Goal: Information Seeking & Learning: Understand process/instructions

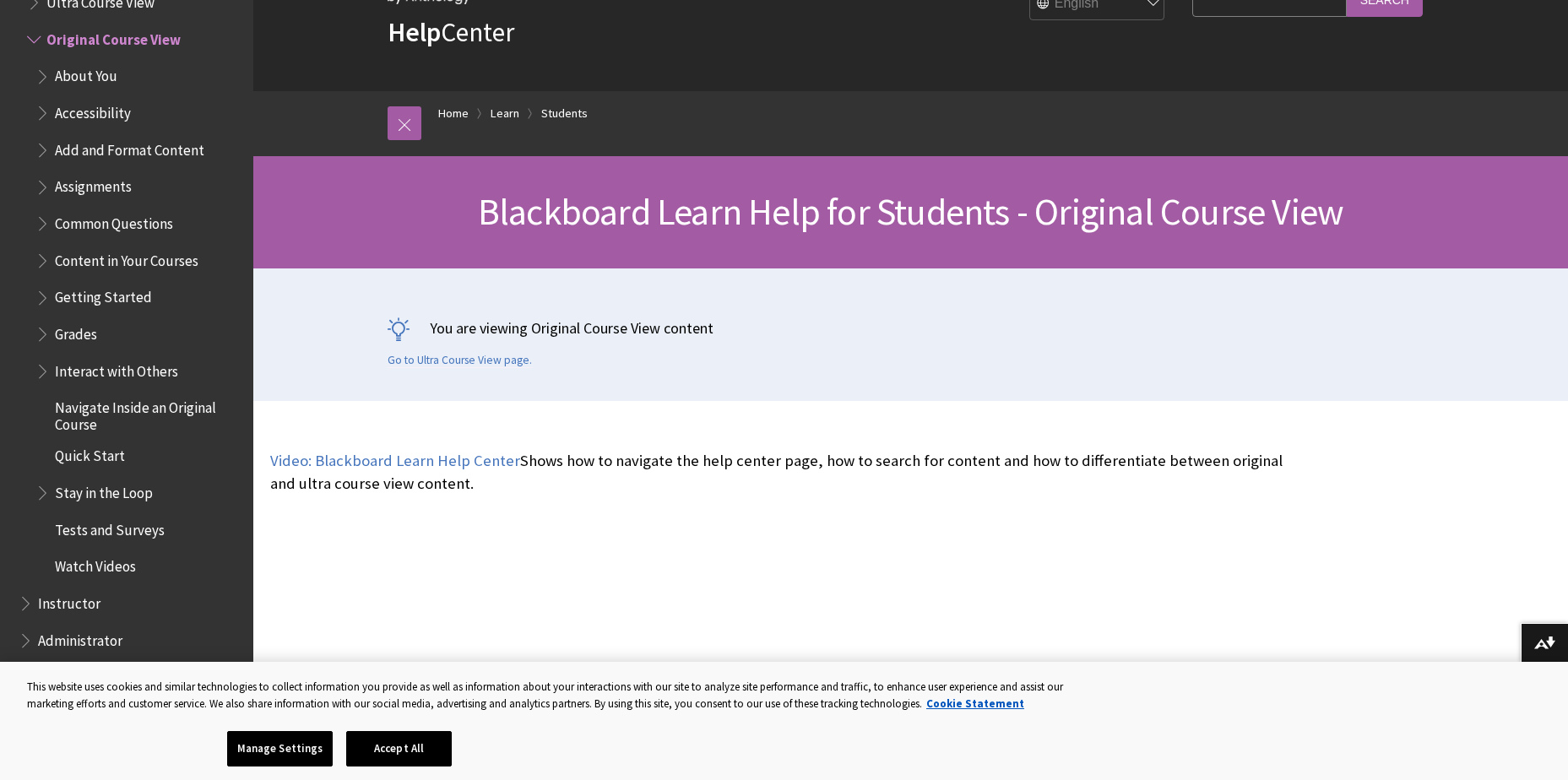
click at [94, 184] on span "Assignments" at bounding box center [93, 185] width 76 height 23
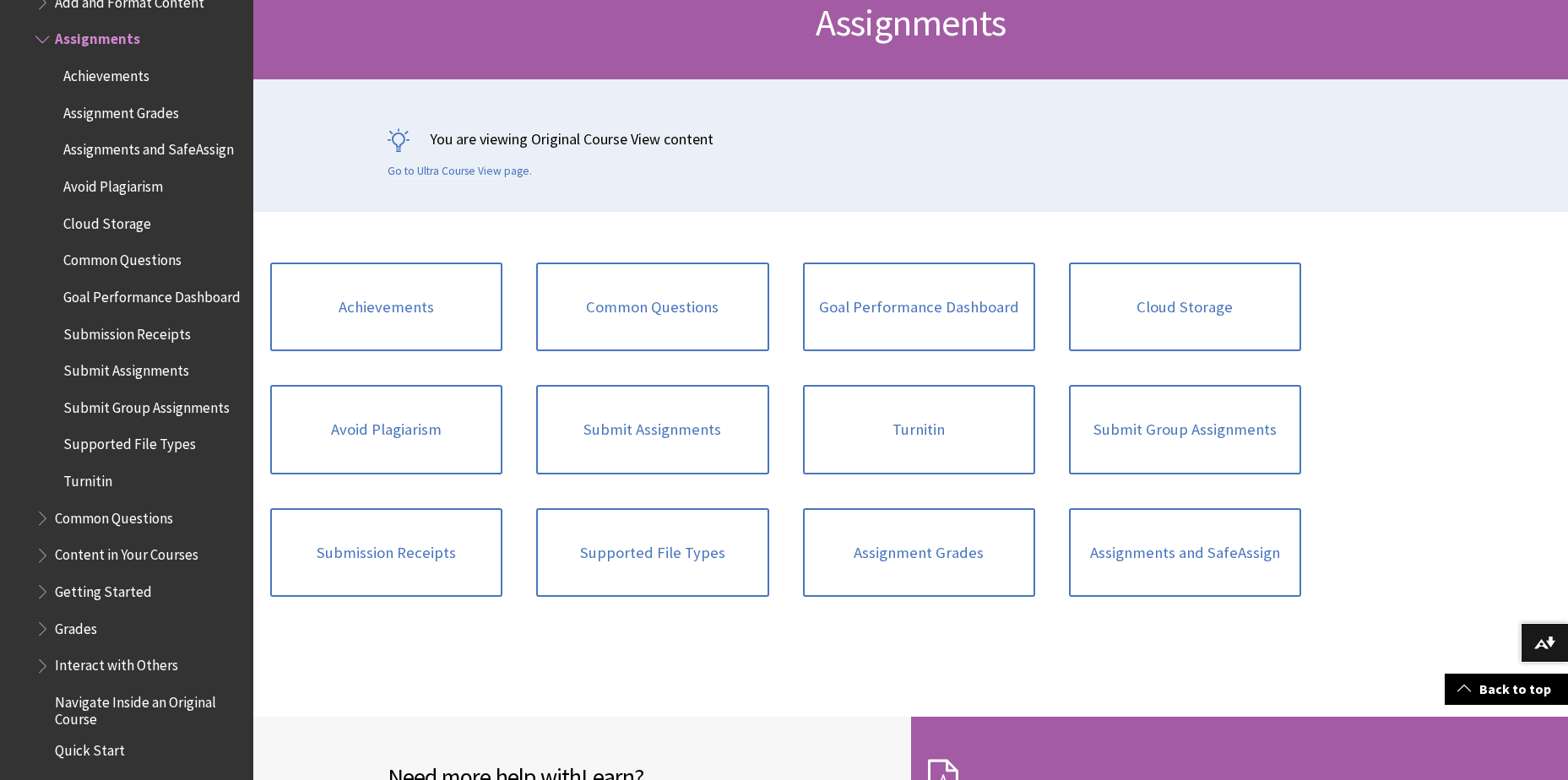
scroll to position [169, 0]
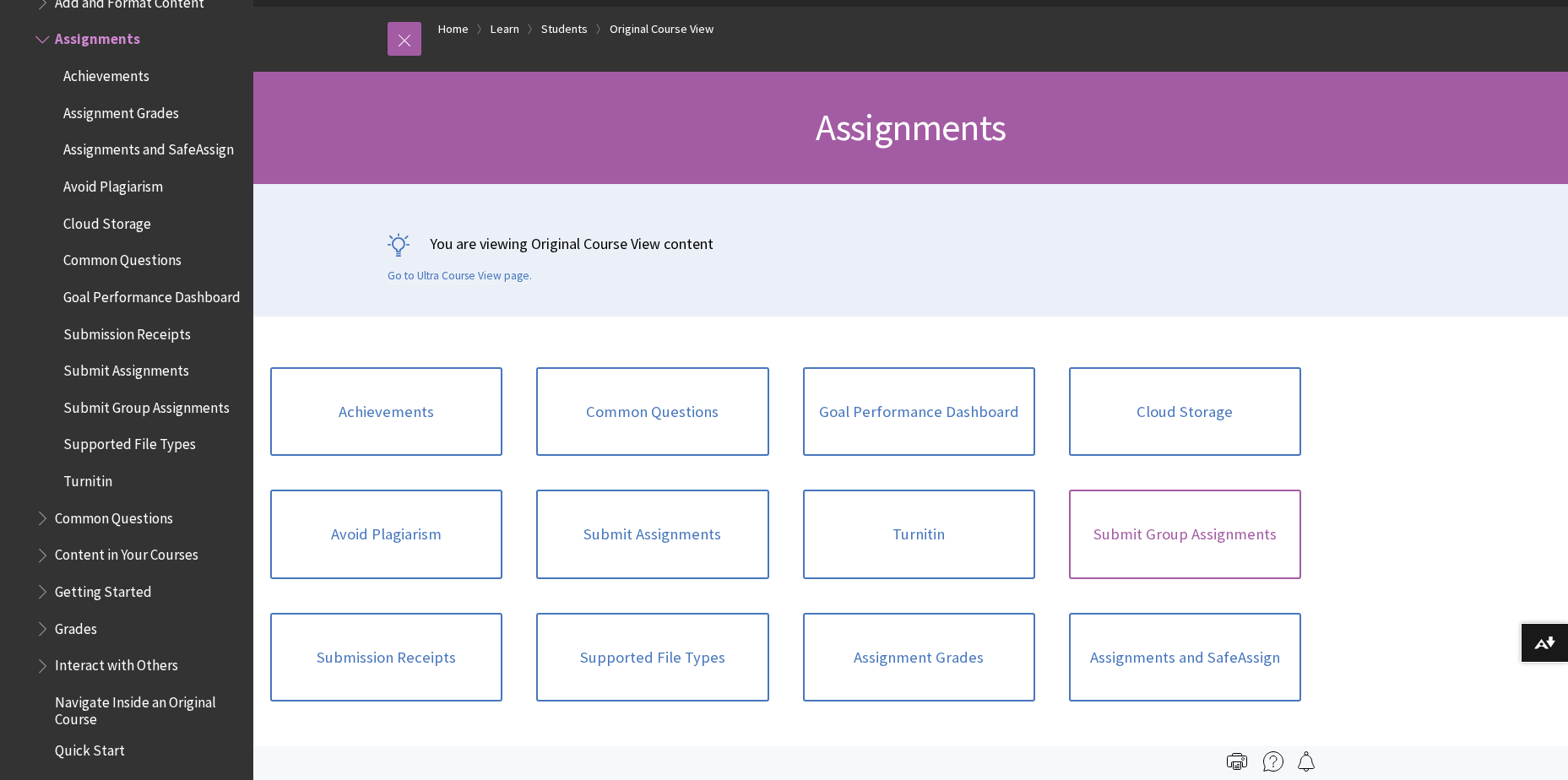
click at [1104, 547] on link "Submit Group Assignments" at bounding box center [1185, 534] width 232 height 89
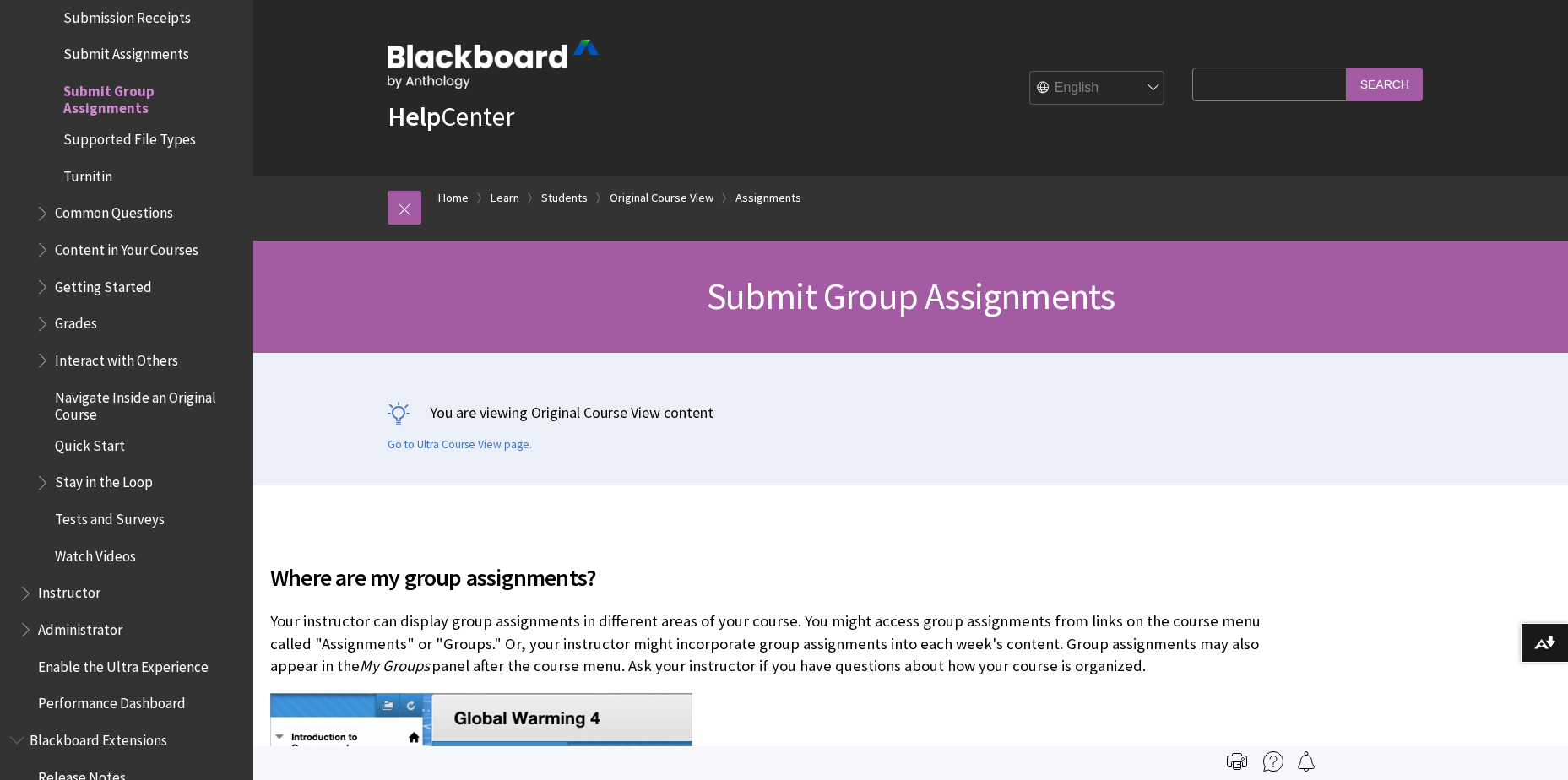
scroll to position [2366, 0]
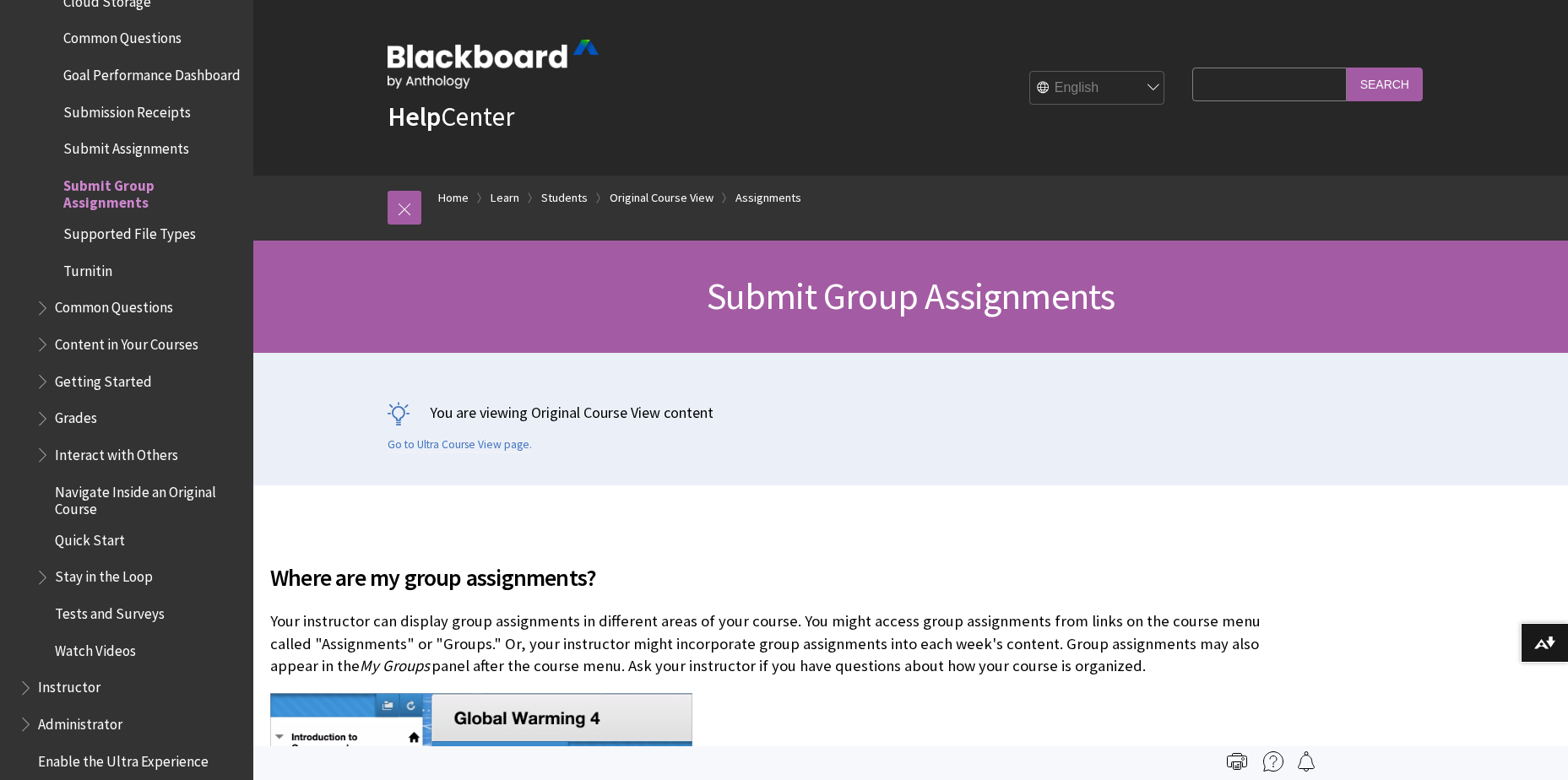
click at [106, 157] on span "Submit Assignments" at bounding box center [126, 145] width 125 height 23
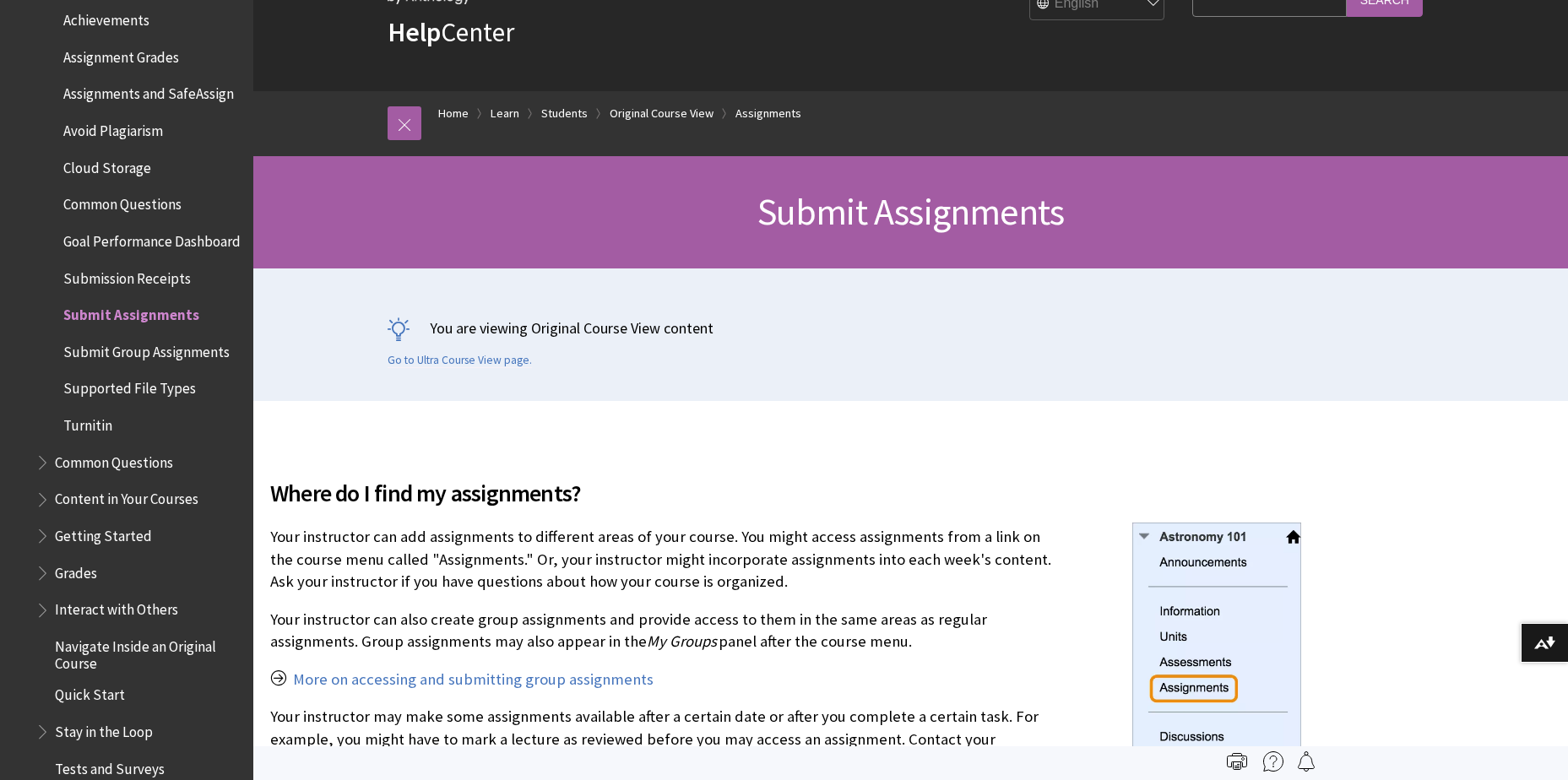
scroll to position [2160, 0]
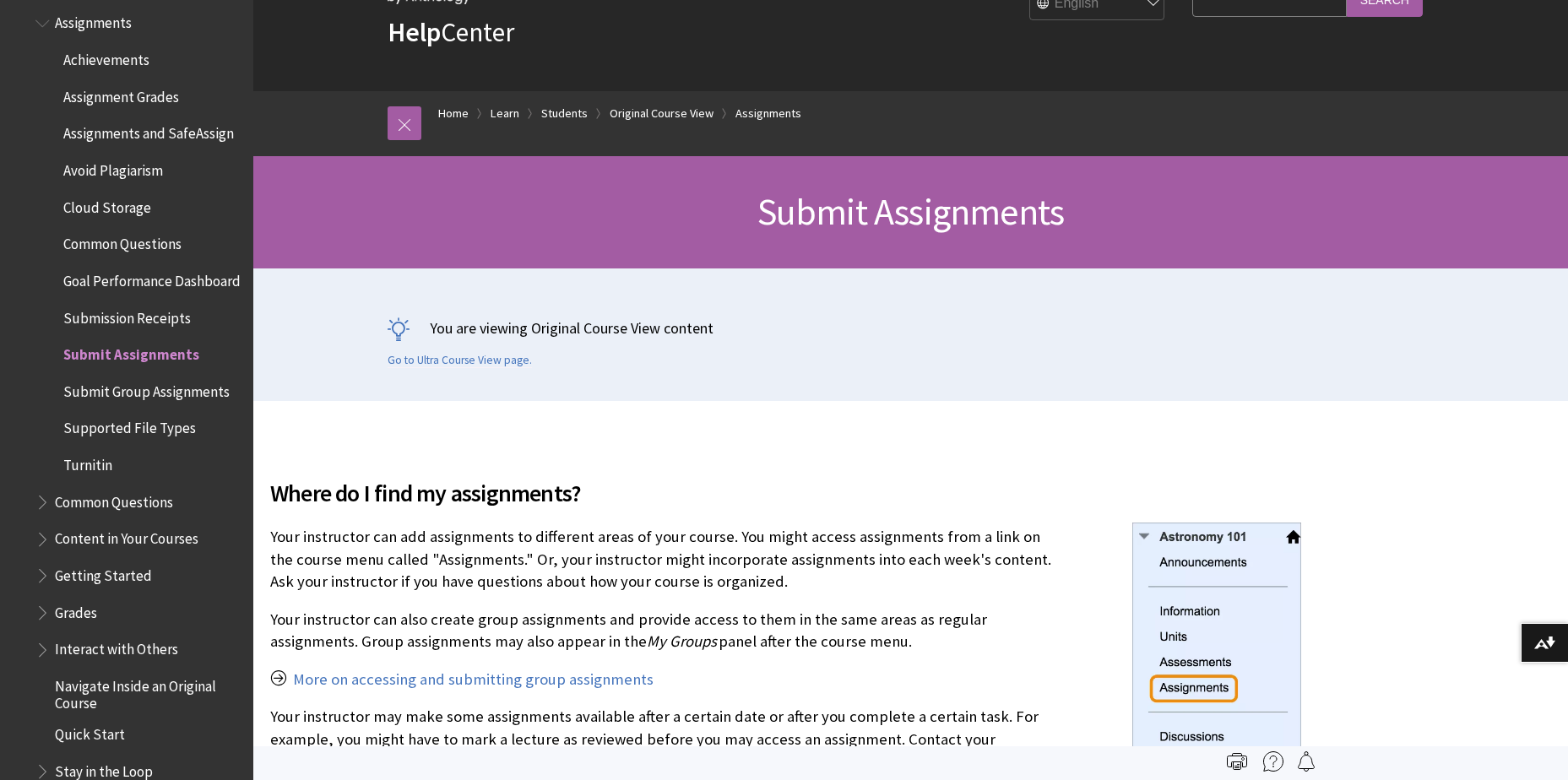
click at [103, 143] on span "Assignments and SafeAssign" at bounding box center [149, 131] width 171 height 23
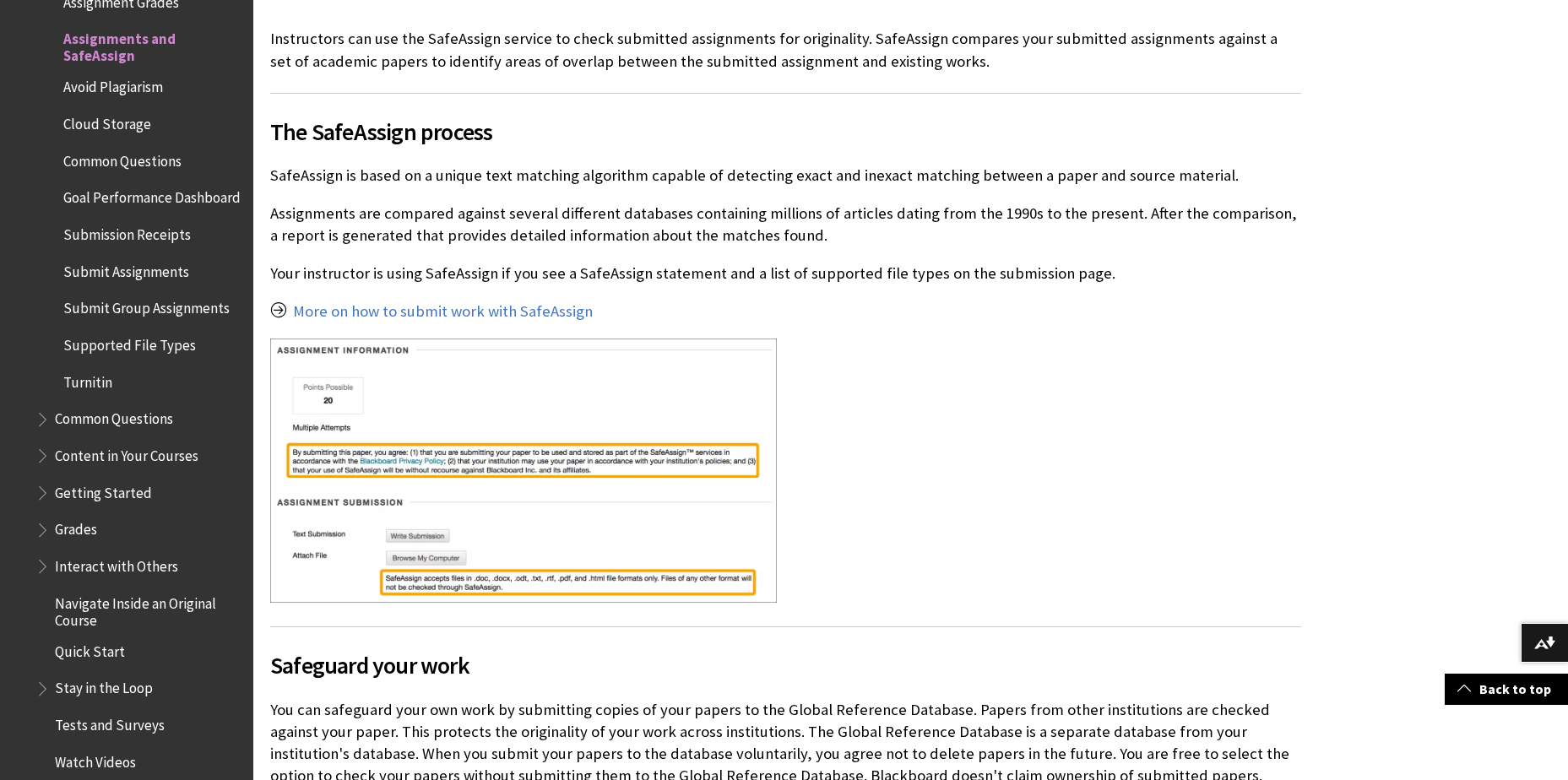
scroll to position [591, 0]
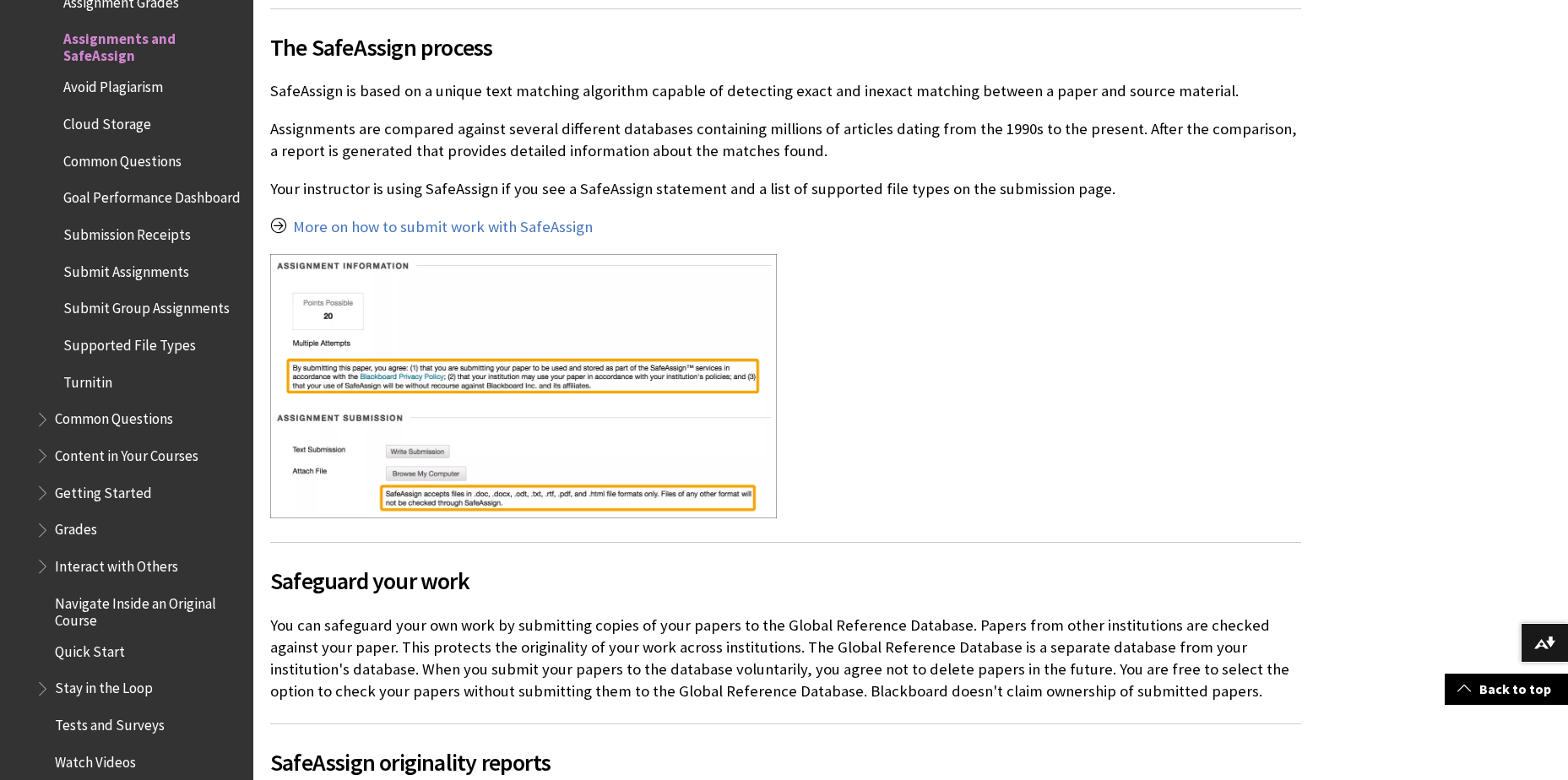
click at [117, 243] on span "Submission Receipts" at bounding box center [127, 232] width 127 height 23
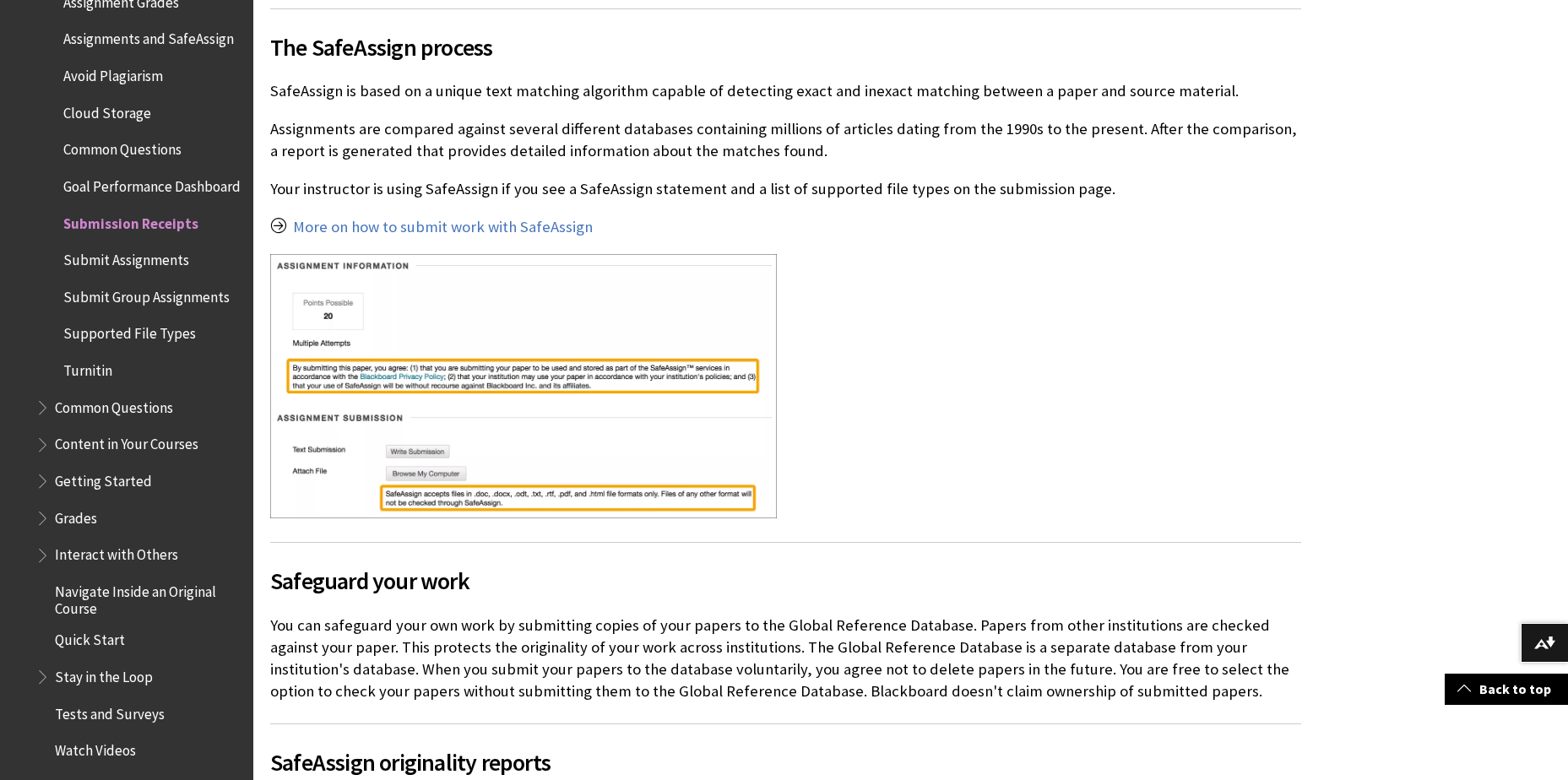
click at [138, 269] on span "Submit Assignments" at bounding box center [126, 257] width 125 height 23
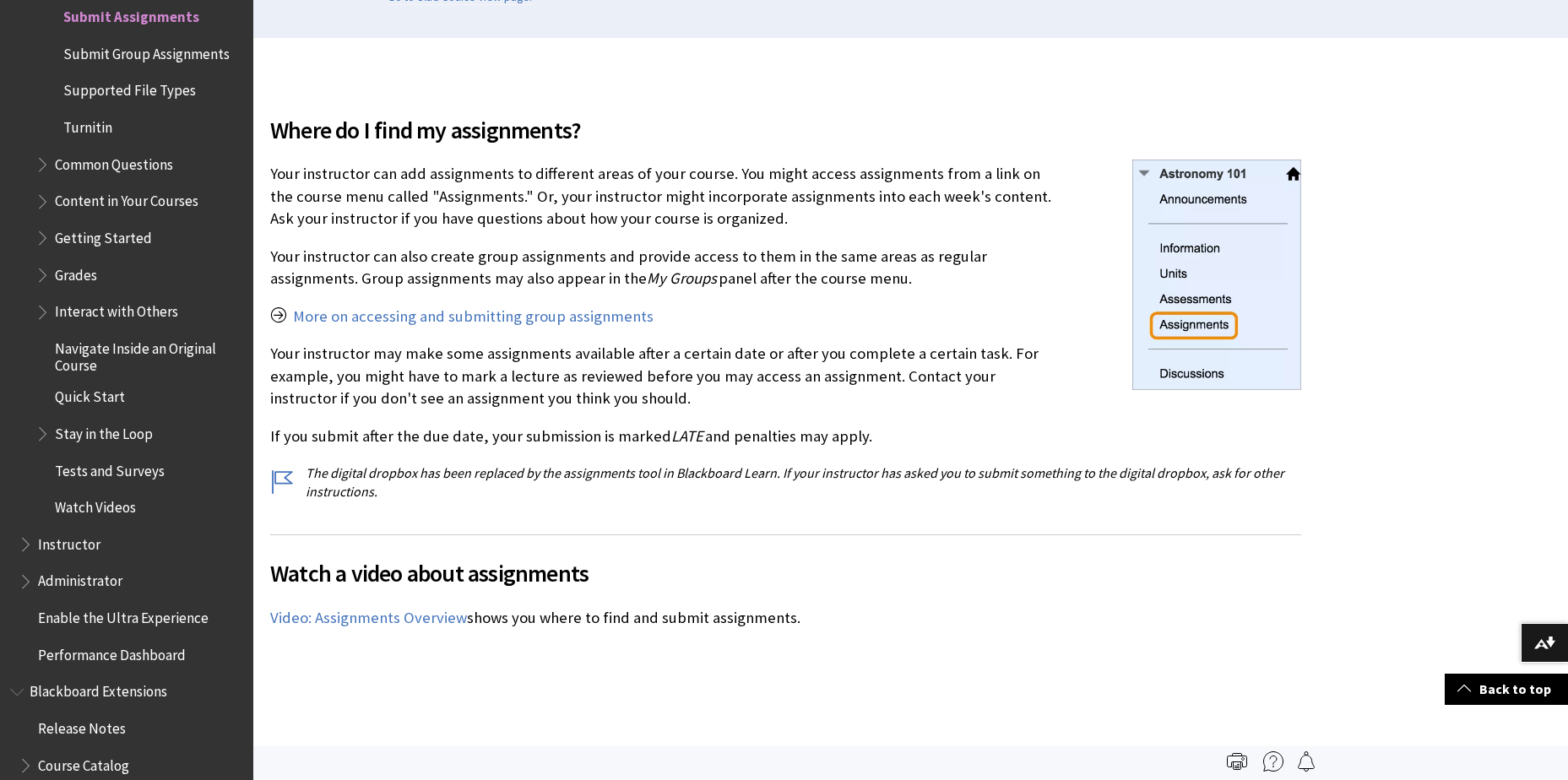
scroll to position [423, 0]
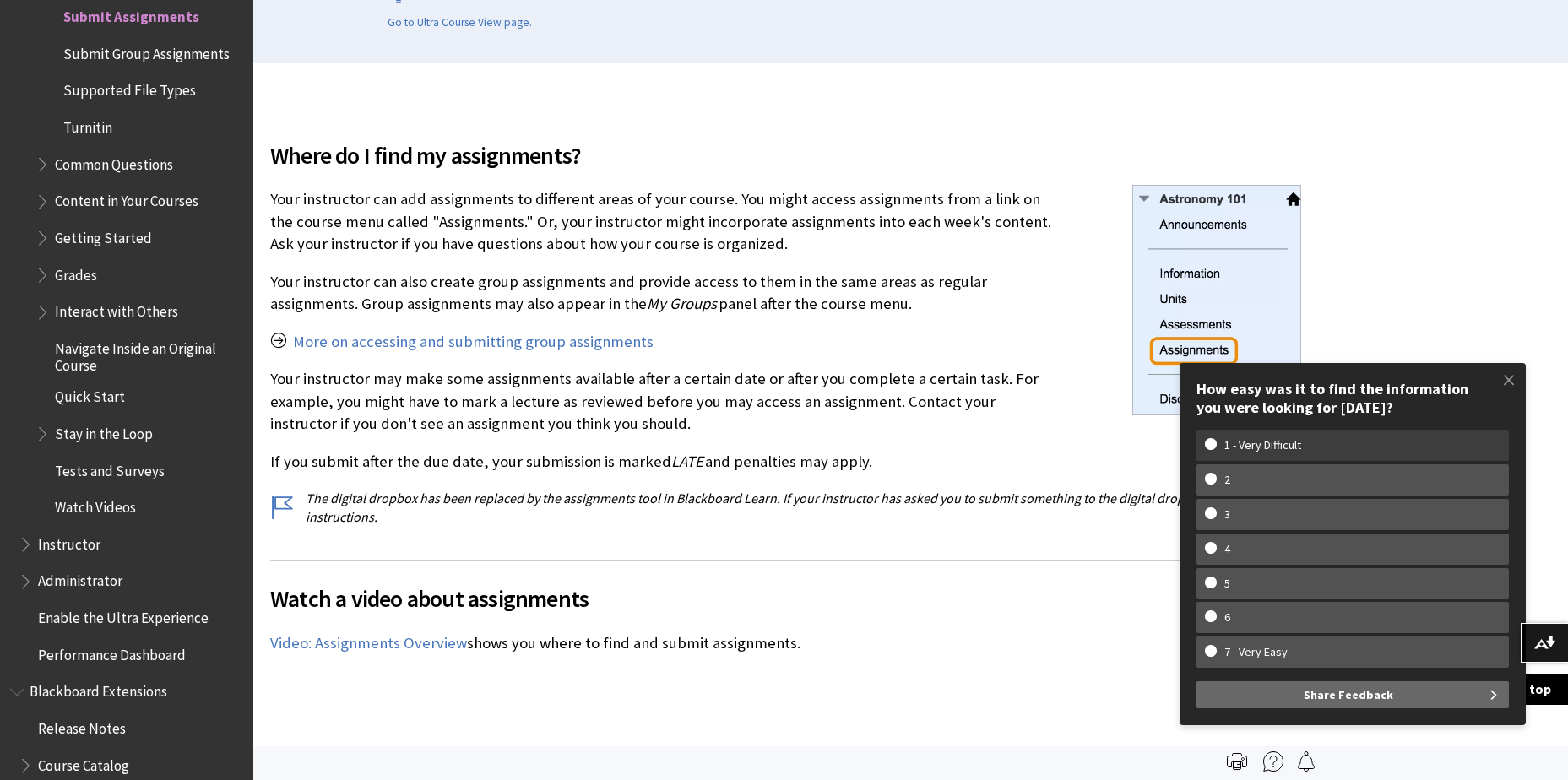
click at [1282, 450] on w-span "1 - Very Difficult" at bounding box center [1262, 445] width 116 height 15
click at [1216, 449] on input "1 - Very Difficult" at bounding box center [1210, 443] width 11 height 11
radio input "true"
click at [1275, 697] on button "Share Feedback" at bounding box center [1352, 694] width 313 height 27
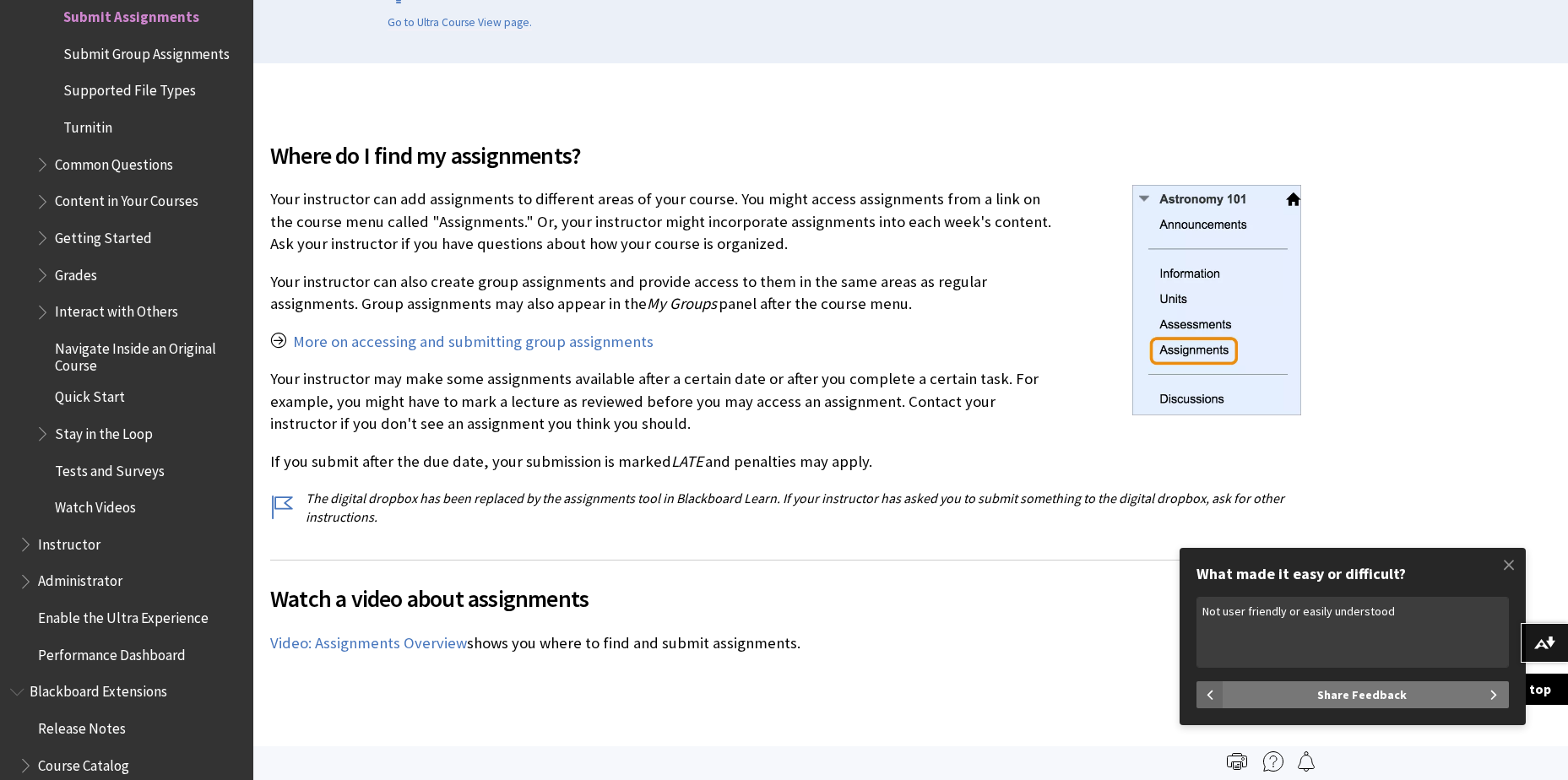
type textarea "Not user friendly or easily understood"
click at [1332, 705] on span "Share Feedback" at bounding box center [1362, 694] width 89 height 27
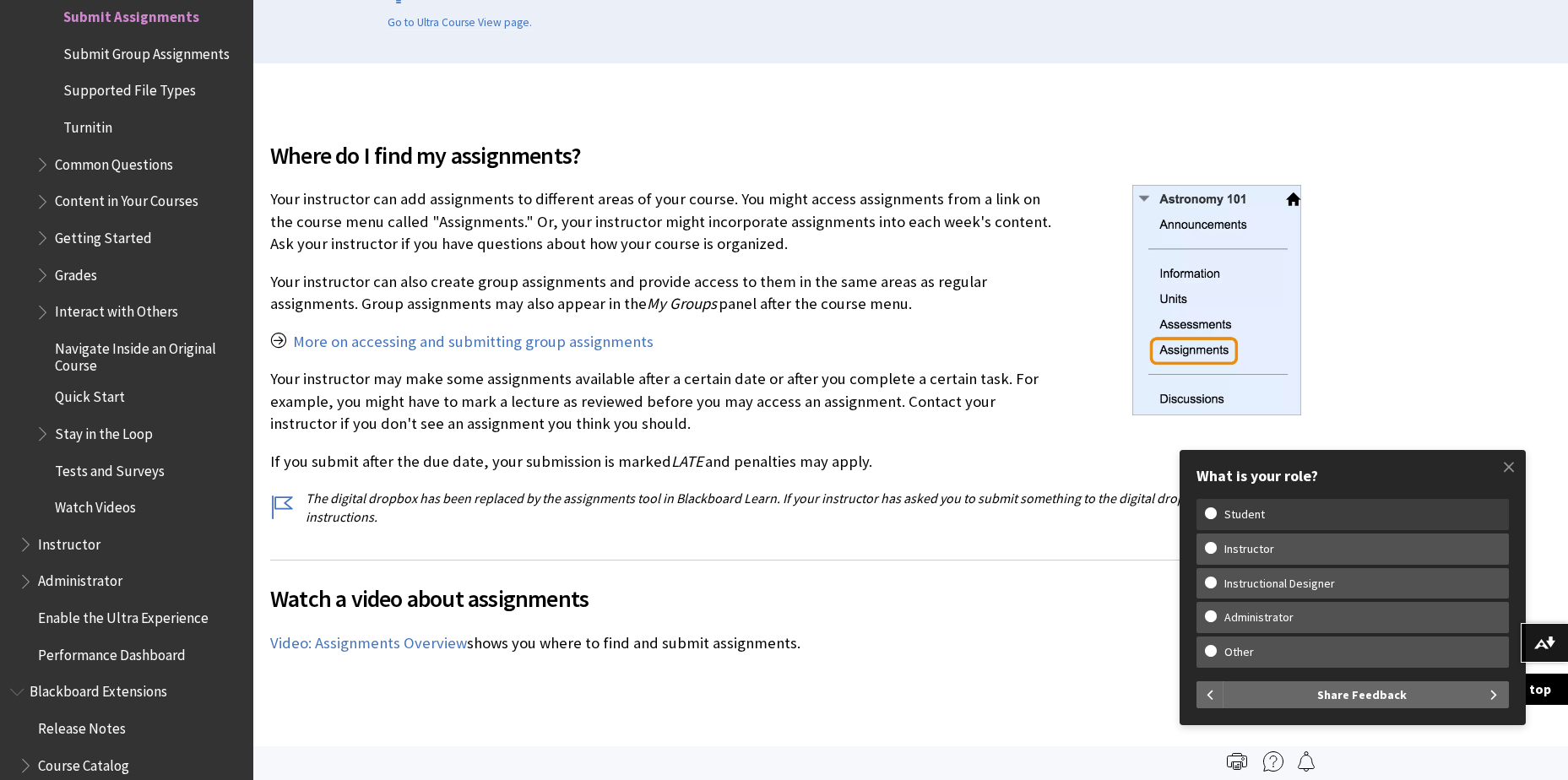
drag, startPoint x: 1223, startPoint y: 515, endPoint x: 1348, endPoint y: 692, distance: 216.7
click at [1223, 514] on w-span "Student" at bounding box center [1244, 515] width 79 height 15
click at [1216, 514] on input "Student" at bounding box center [1210, 513] width 11 height 11
radio input "true"
click at [1358, 701] on span "Share Feedback" at bounding box center [1362, 694] width 89 height 27
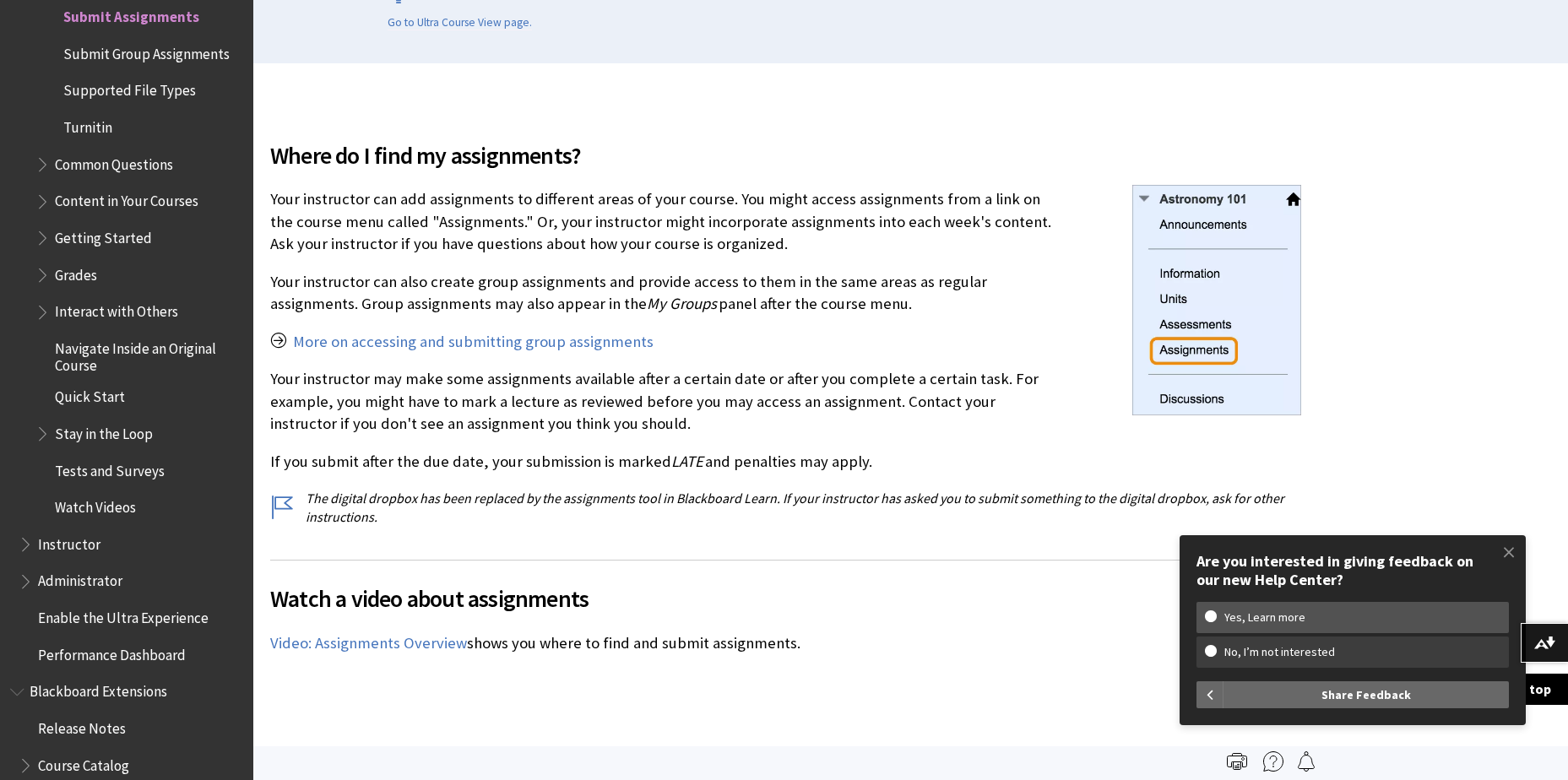
click at [1233, 658] on w-span "No, I’m not interested" at bounding box center [1279, 652] width 149 height 15
click at [1216, 656] on input "No, I’m not interested" at bounding box center [1210, 650] width 11 height 11
radio input "true"
click at [1373, 697] on span "Share Feedback" at bounding box center [1366, 694] width 89 height 27
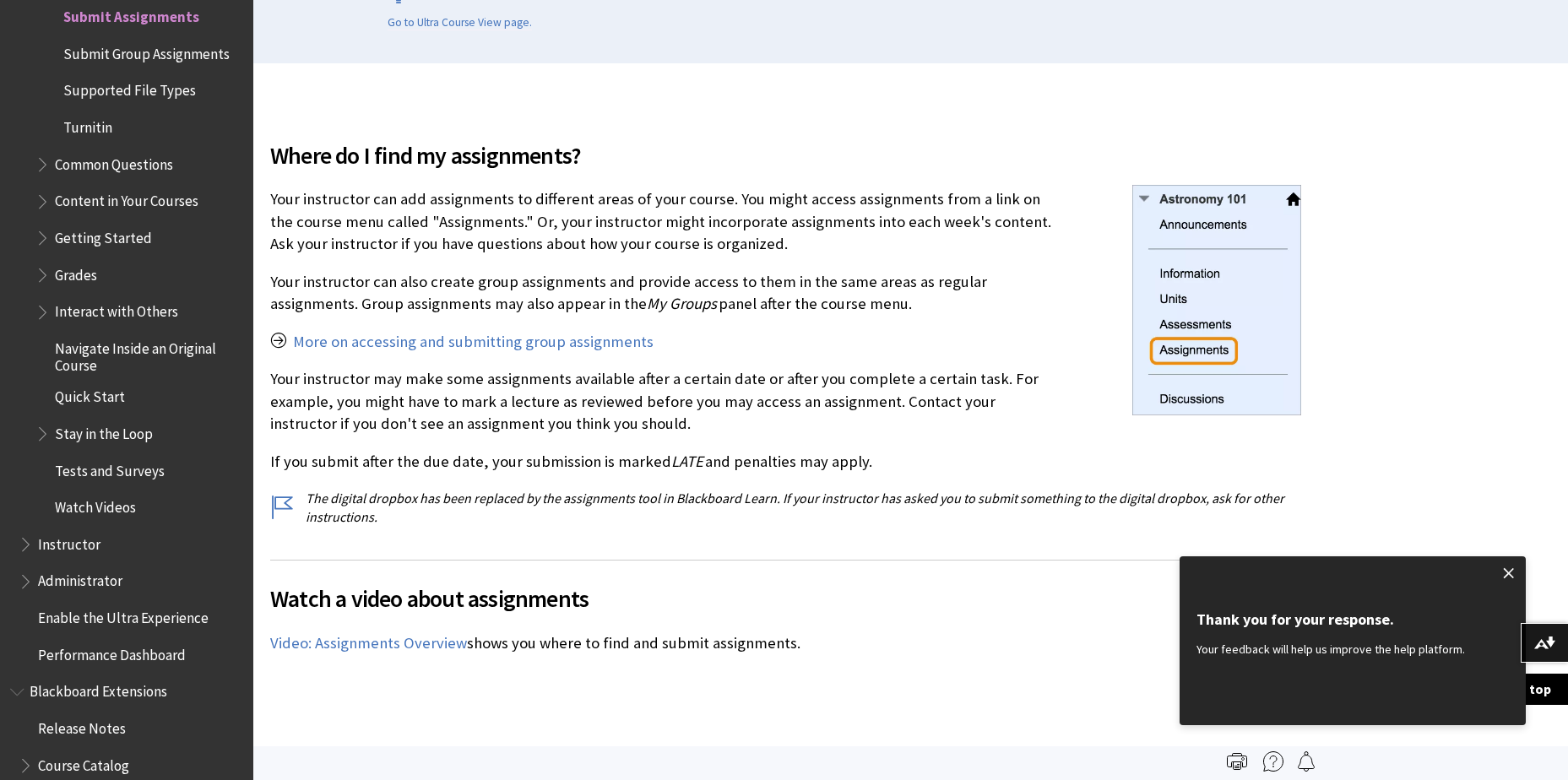
click at [1516, 576] on span at bounding box center [1508, 573] width 35 height 35
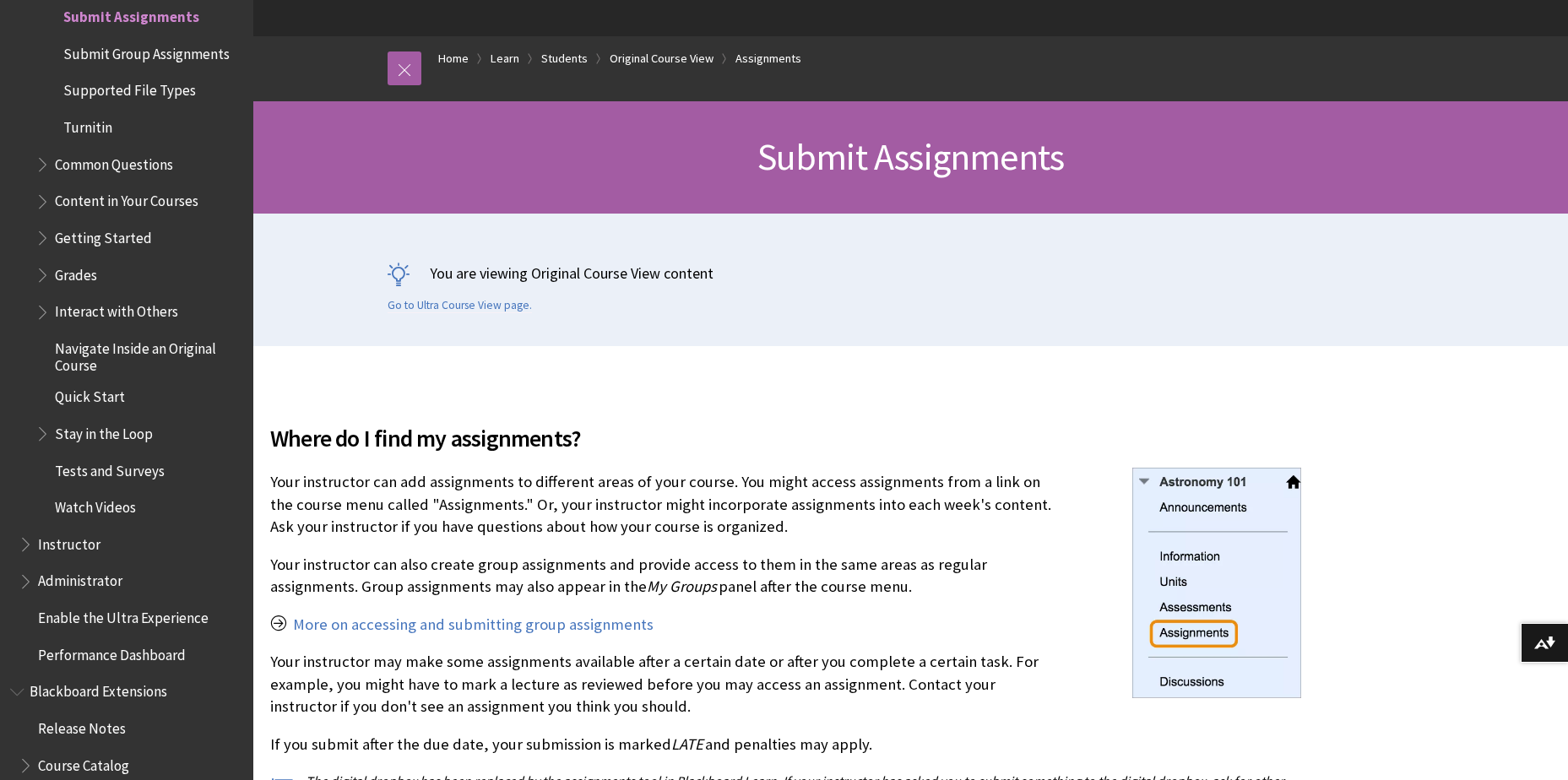
scroll to position [169, 0]
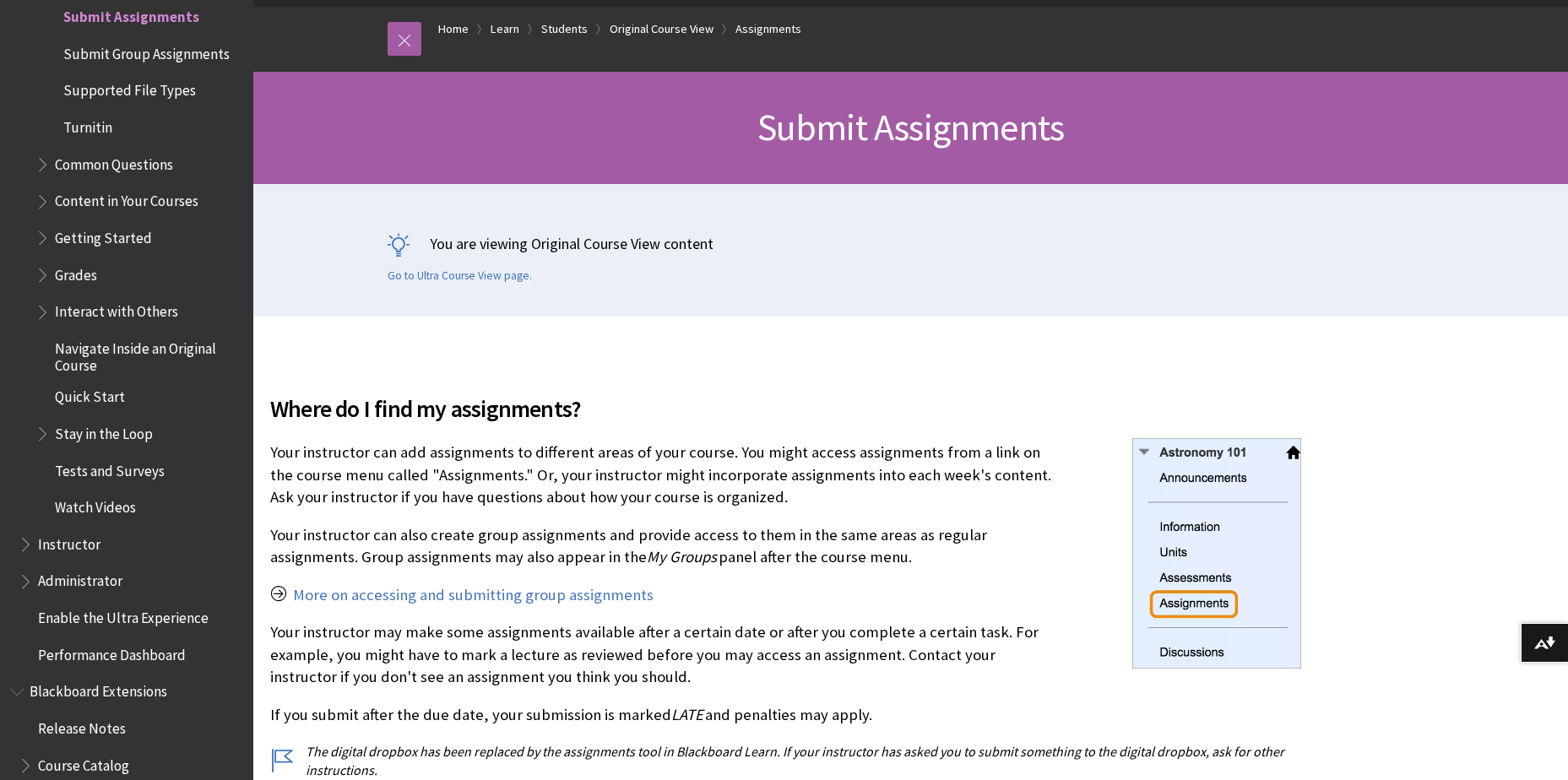
click at [825, 581] on div "Where do I find my assignments? Your instructor can add assignments to differen…" at bounding box center [786, 576] width 1030 height 410
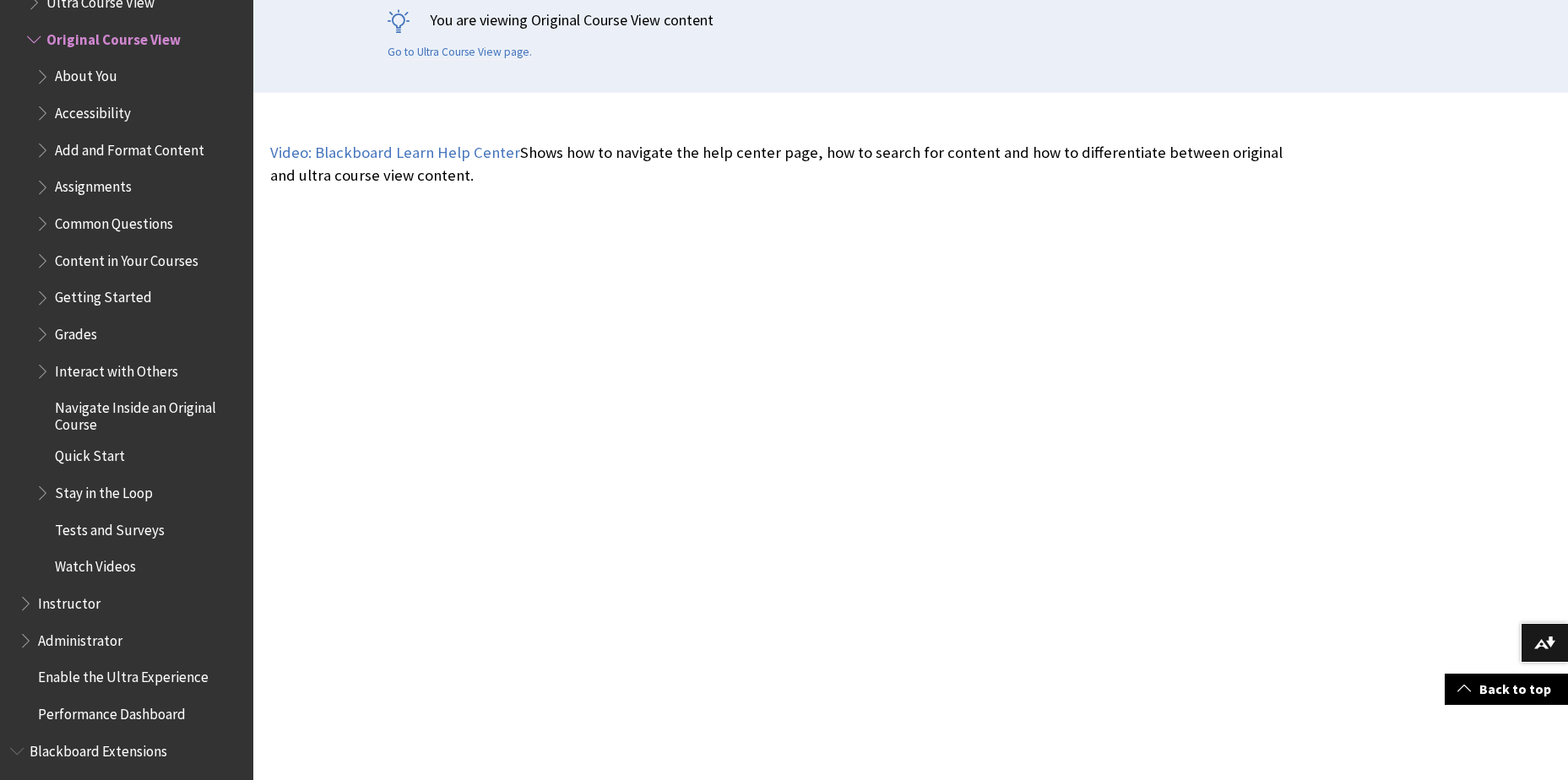
scroll to position [423, 0]
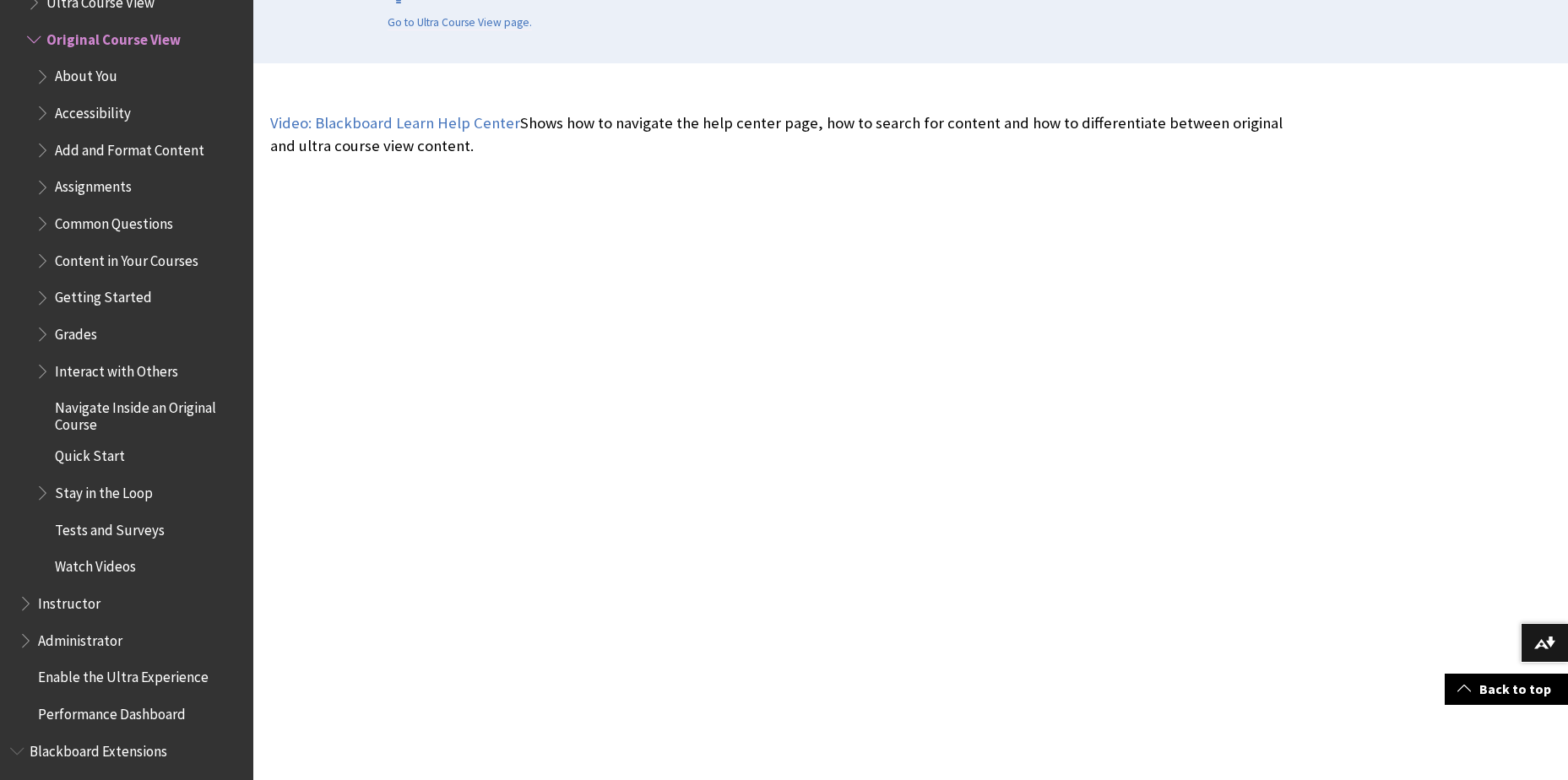
click at [86, 186] on span "Assignments" at bounding box center [93, 185] width 76 height 23
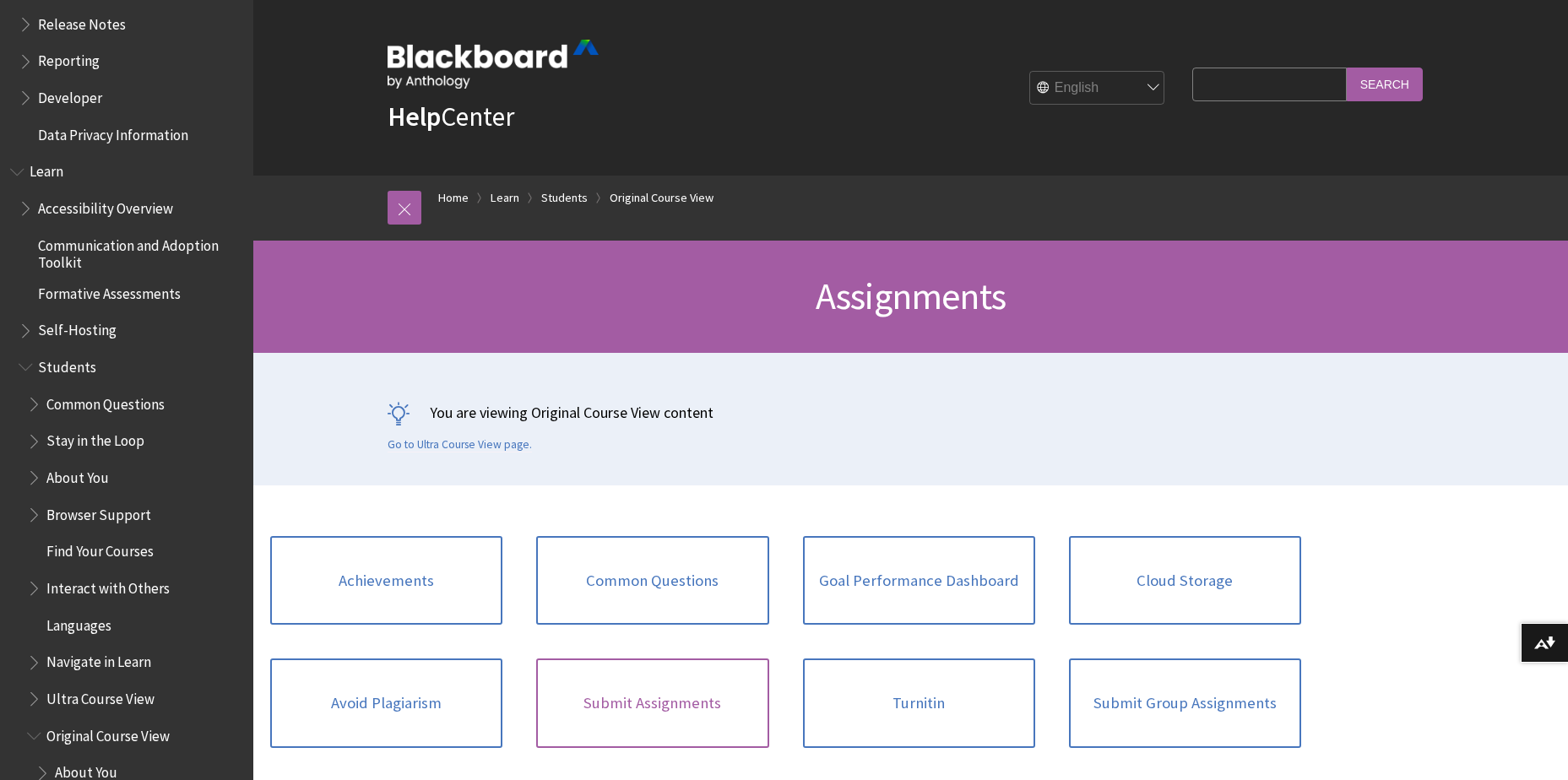
scroll to position [84, 0]
